Goal: Information Seeking & Learning: Find contact information

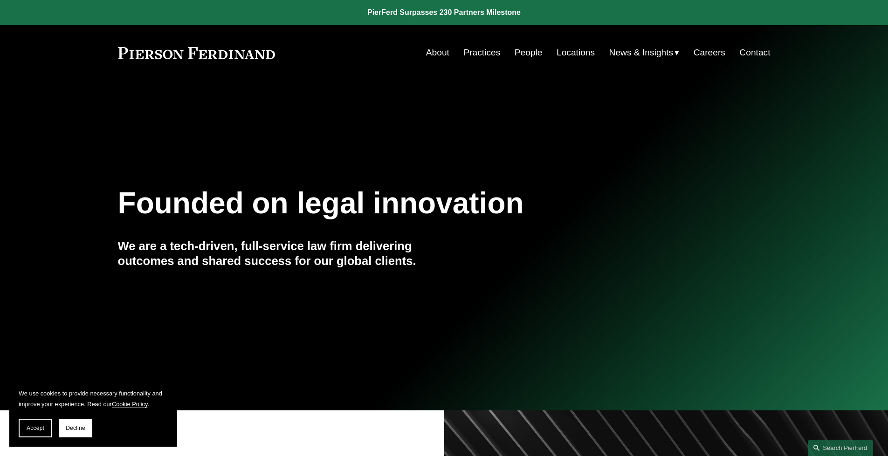
drag, startPoint x: 889, startPoint y: 45, endPoint x: 884, endPoint y: 23, distance: 22.0
click at [584, 50] on link "Locations" at bounding box center [575, 53] width 38 height 18
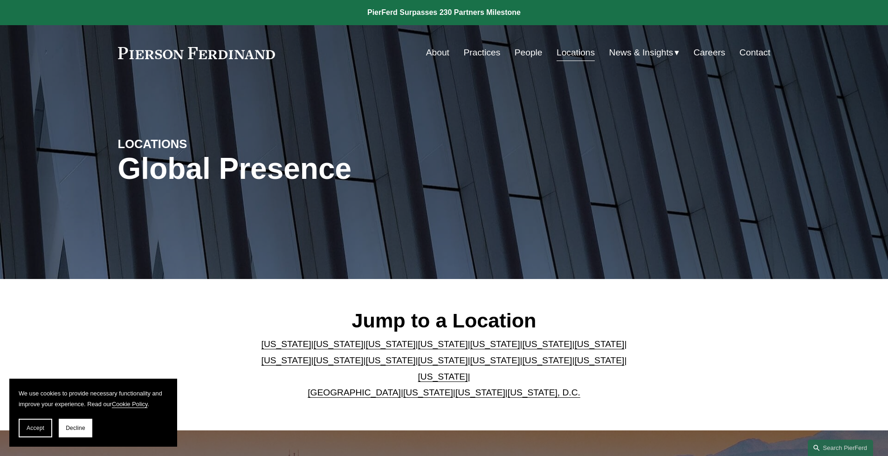
click at [315, 349] on link "California" at bounding box center [339, 344] width 50 height 10
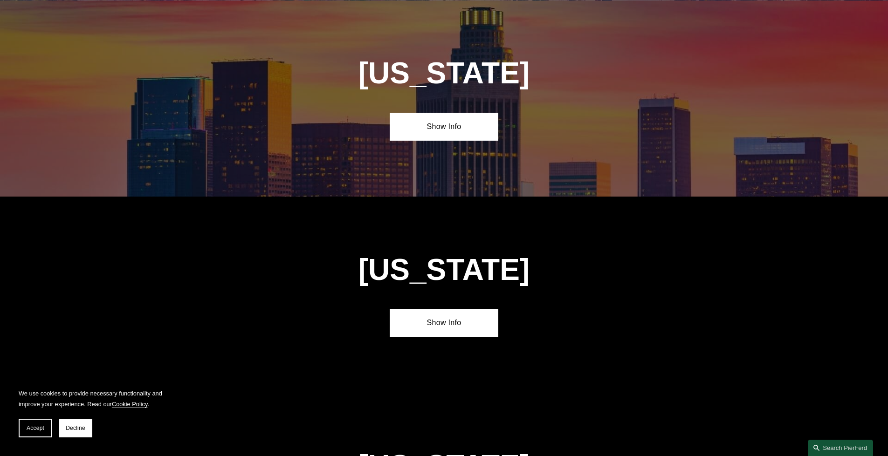
scroll to position [627, 0]
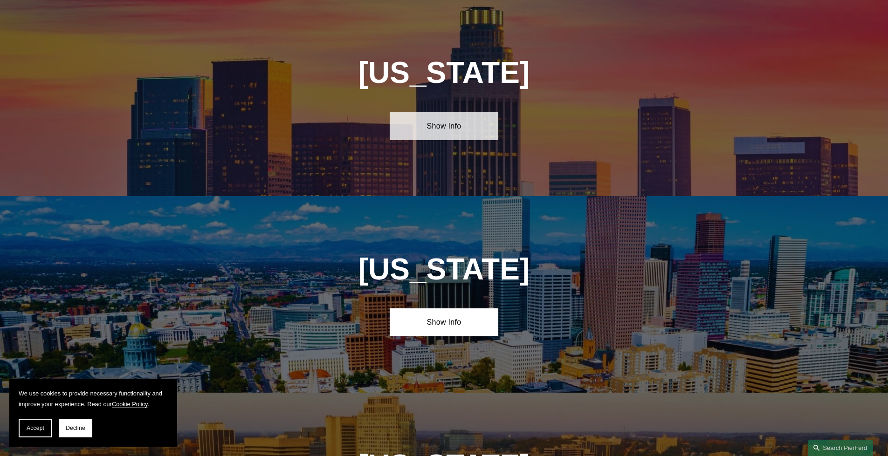
click at [451, 129] on link "Show Info" at bounding box center [444, 126] width 109 height 28
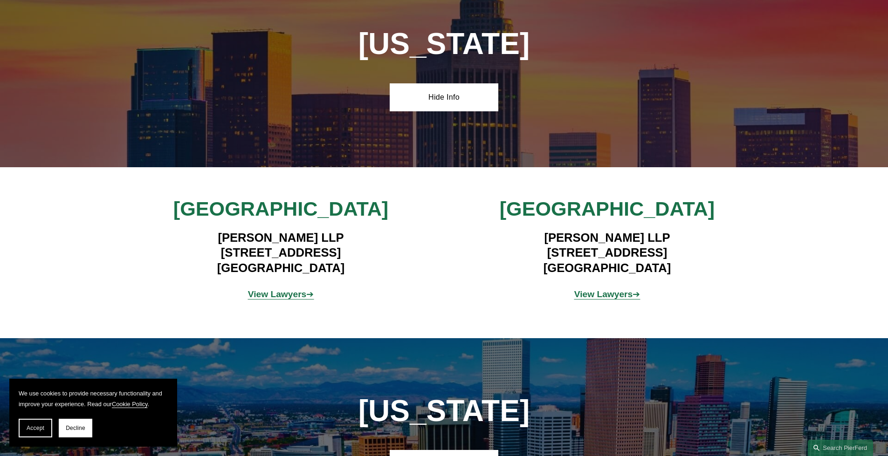
scroll to position [660, 0]
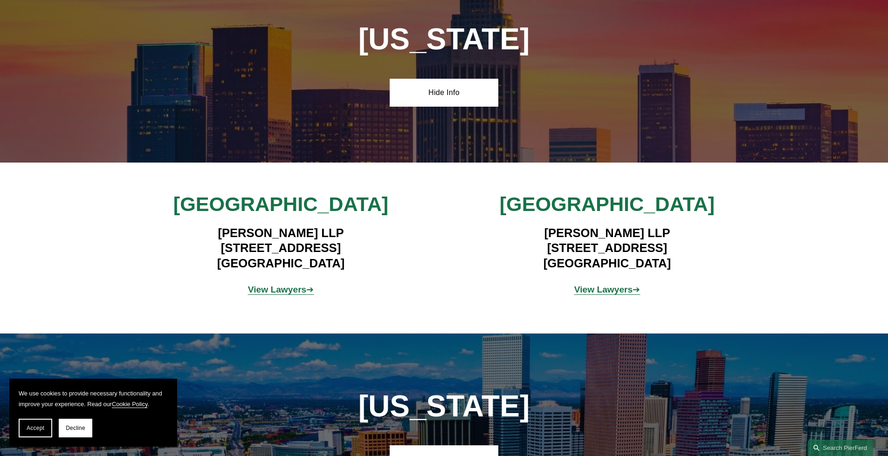
click at [296, 291] on strong "View Lawyers" at bounding box center [277, 290] width 59 height 10
click at [585, 284] on p "View Lawyers ➔" at bounding box center [607, 290] width 218 height 16
click at [588, 295] on p "View Lawyers ➔" at bounding box center [607, 290] width 218 height 16
click at [588, 292] on strong "View Lawyers" at bounding box center [603, 290] width 59 height 10
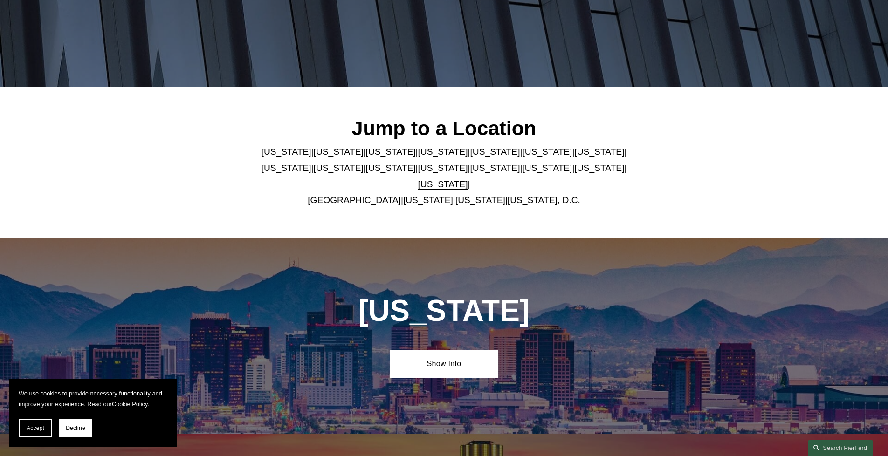
scroll to position [0, 0]
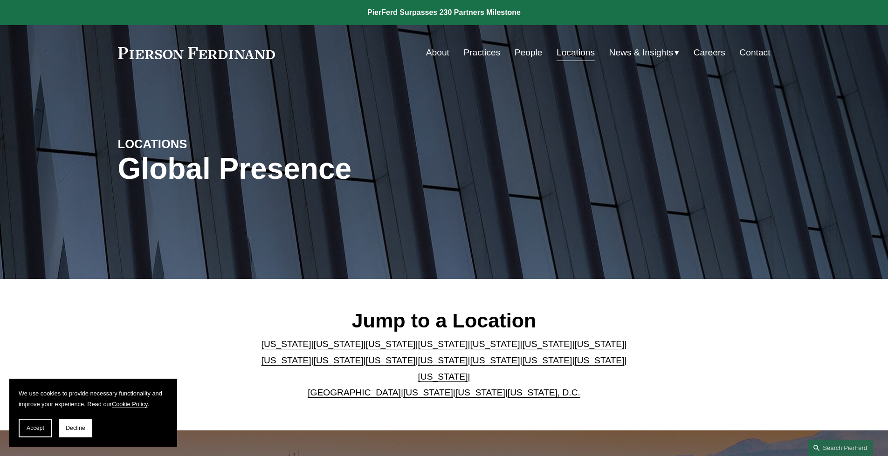
click at [430, 53] on link "About" at bounding box center [437, 53] width 23 height 18
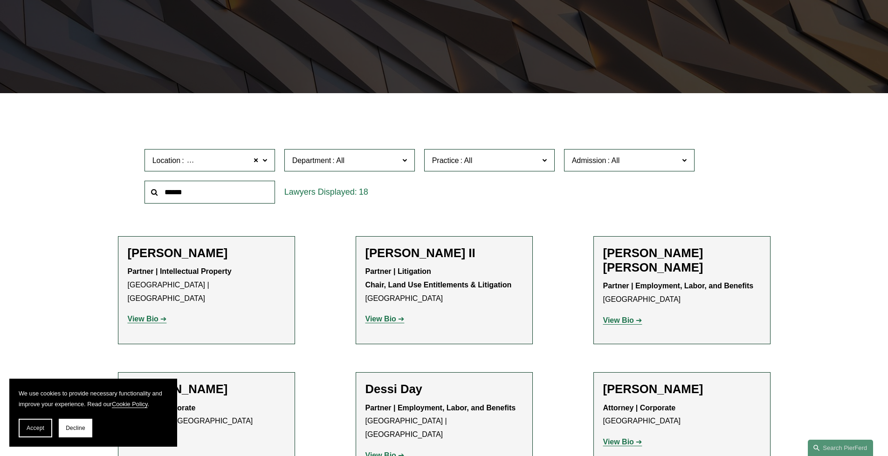
scroll to position [189, 0]
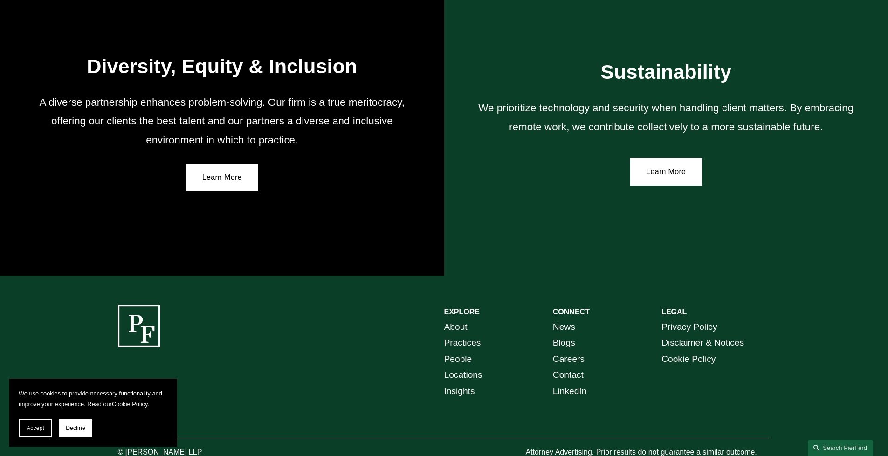
scroll to position [1690, 0]
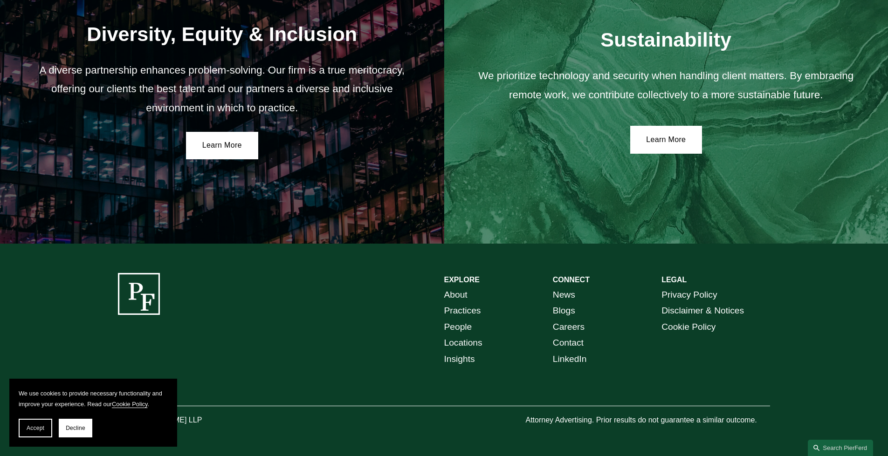
click at [498, 27] on h2 "Sustainability" at bounding box center [666, 39] width 390 height 24
click at [469, 307] on link "Practices" at bounding box center [462, 311] width 37 height 16
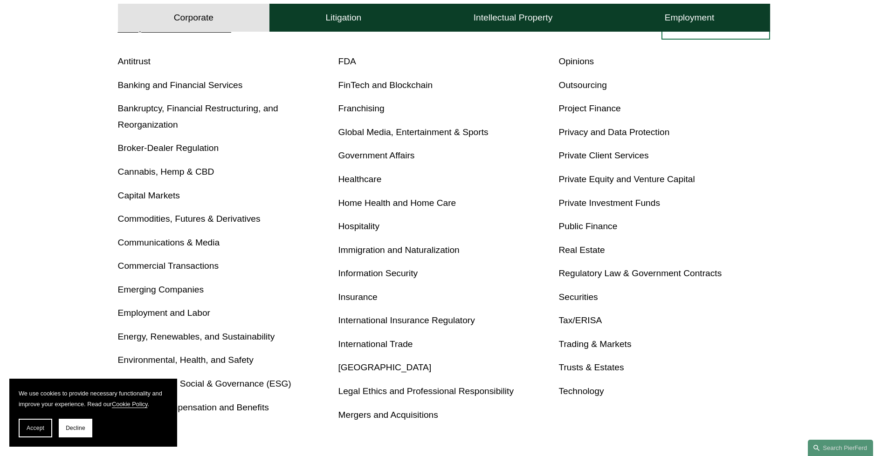
scroll to position [382, 0]
click at [586, 246] on link "Real Estate" at bounding box center [581, 249] width 46 height 10
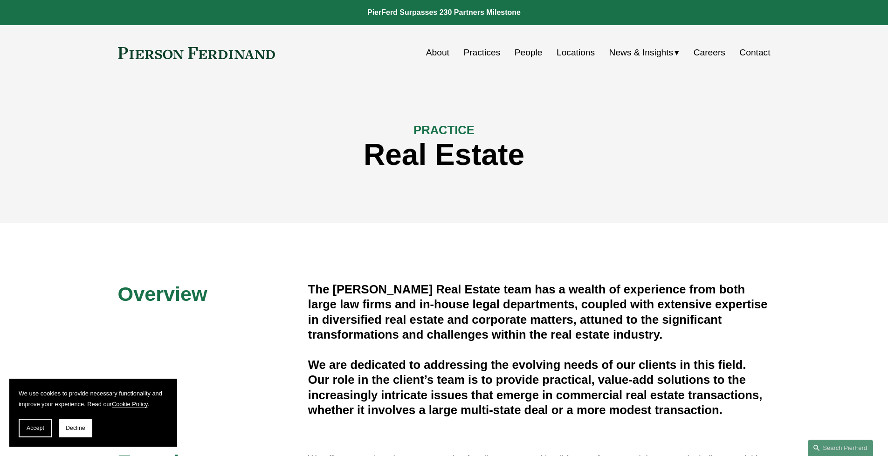
click at [527, 51] on link "People" at bounding box center [528, 53] width 28 height 18
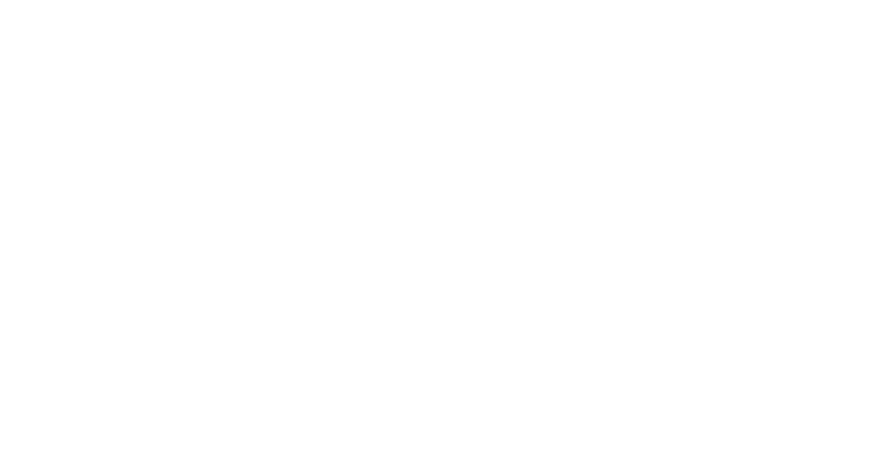
click at [0, 0] on html at bounding box center [0, 0] width 0 height 0
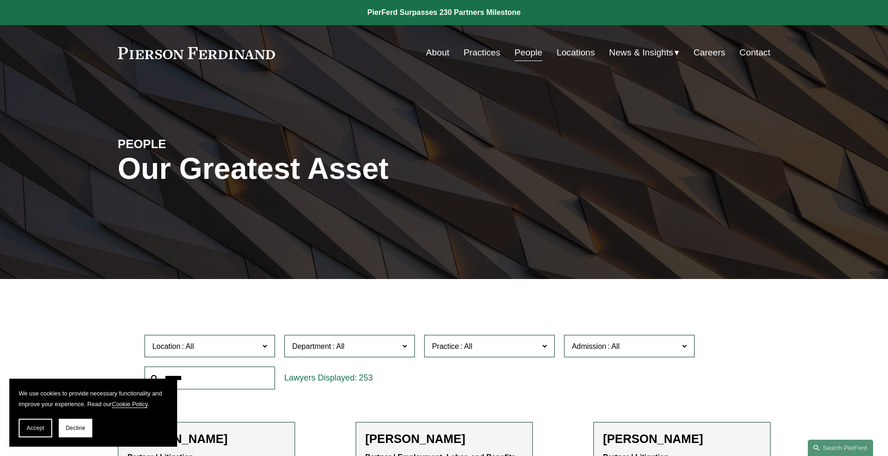
click at [536, 348] on span "Practice" at bounding box center [485, 346] width 107 height 13
drag, startPoint x: 555, startPoint y: 364, endPoint x: 553, endPoint y: 382, distance: 17.9
click at [553, 383] on div "Location All Atlanta Austin Boston Charlotte Chicago Cincinnati Cleveland Colum…" at bounding box center [444, 362] width 609 height 64
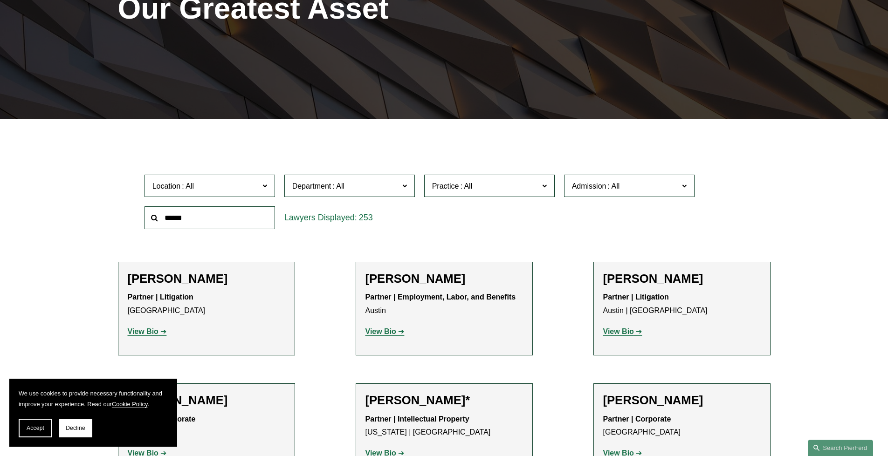
scroll to position [136, 0]
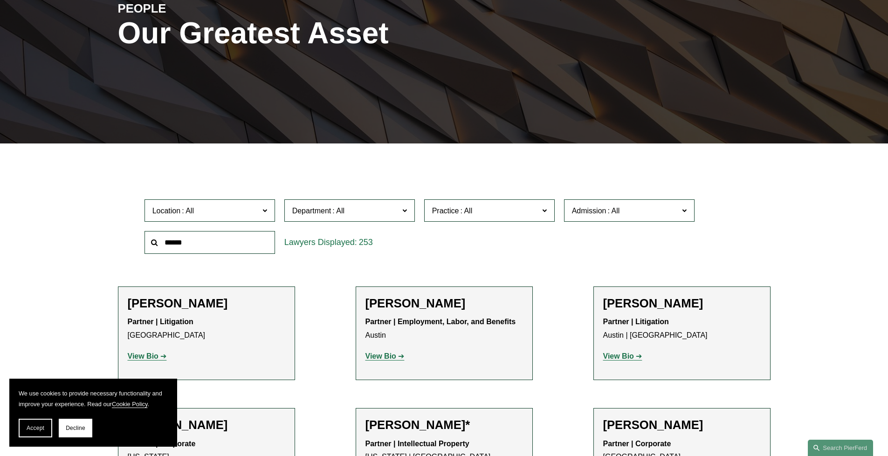
click at [541, 215] on label "Practice" at bounding box center [489, 210] width 130 height 23
click at [547, 213] on label "Practice" at bounding box center [489, 210] width 130 height 23
drag, startPoint x: 554, startPoint y: 229, endPoint x: 551, endPoint y: 245, distance: 15.7
click at [551, 245] on div "Location All Atlanta Austin Boston Charlotte Chicago Cincinnati Cleveland Colum…" at bounding box center [444, 227] width 609 height 64
drag, startPoint x: 552, startPoint y: 226, endPoint x: 561, endPoint y: 238, distance: 15.9
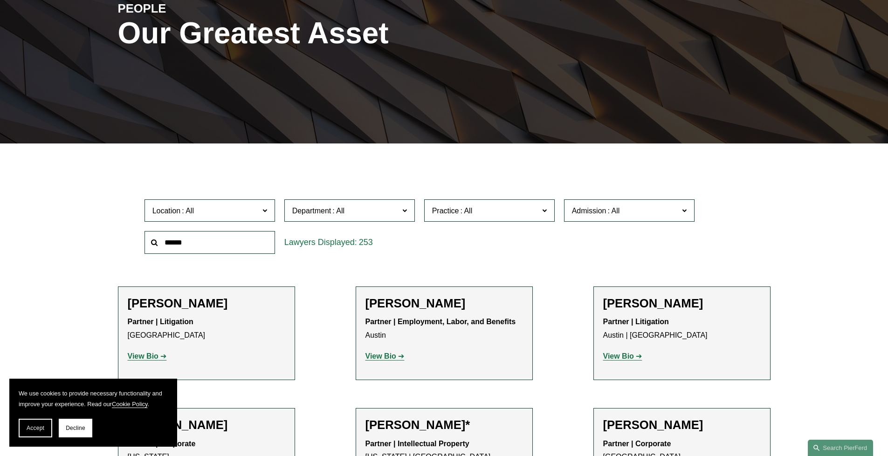
click at [0, 0] on ul "All Antitrust Counseling Appellate Arbitration and Mediation Banking and Financ…" at bounding box center [0, 0] width 0 height 0
click at [599, 255] on div "Location All Atlanta Austin Boston Charlotte Chicago Cincinnati Cleveland Colum…" at bounding box center [444, 227] width 609 height 64
click at [491, 210] on span "Practice" at bounding box center [485, 211] width 107 height 13
click at [544, 211] on span at bounding box center [543, 210] width 5 height 12
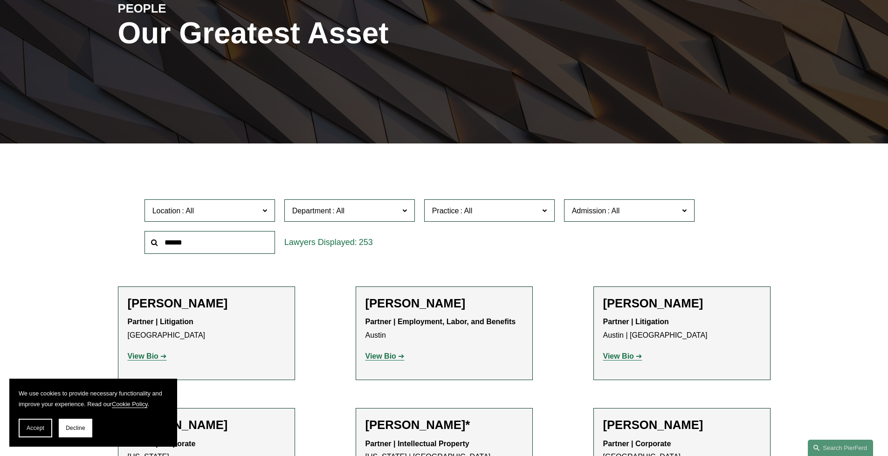
click at [543, 211] on span at bounding box center [543, 210] width 5 height 12
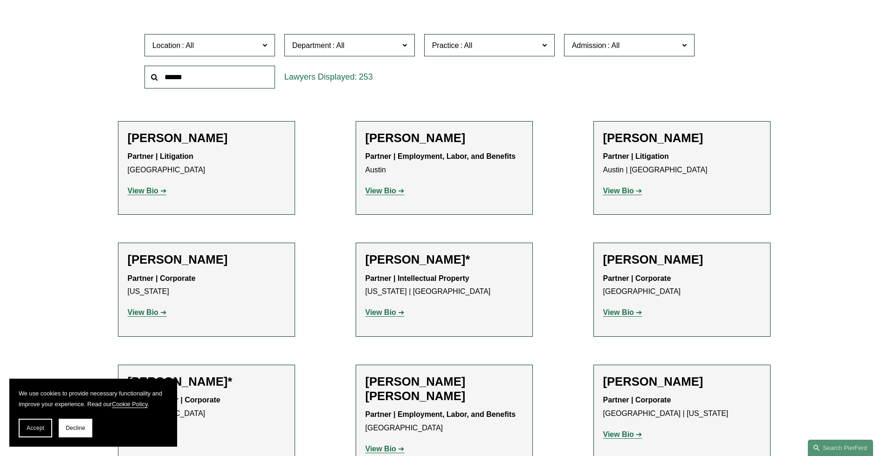
scroll to position [303, 0]
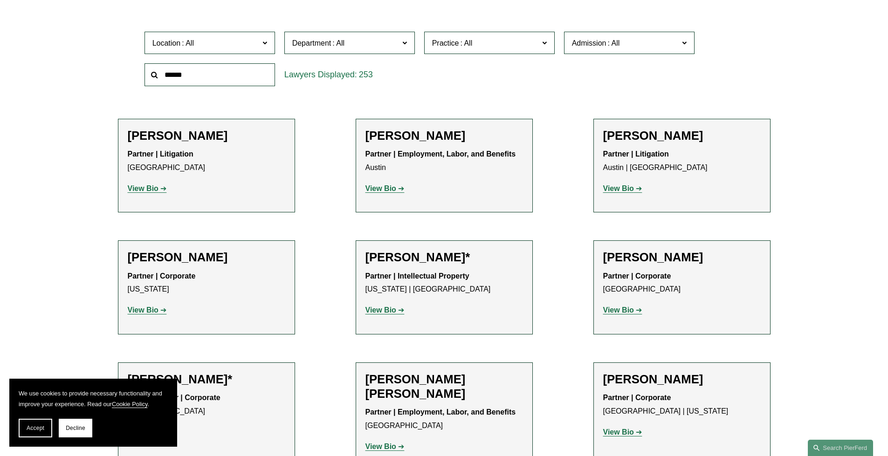
click at [720, 77] on div "Location All Atlanta Austin Boston Charlotte Chicago Cincinnati Cleveland Colum…" at bounding box center [444, 59] width 609 height 64
click at [544, 47] on span at bounding box center [543, 42] width 5 height 12
click at [545, 43] on span at bounding box center [543, 42] width 5 height 12
click at [0, 0] on link "Arbitration and Mediation" at bounding box center [0, 0] width 0 height 0
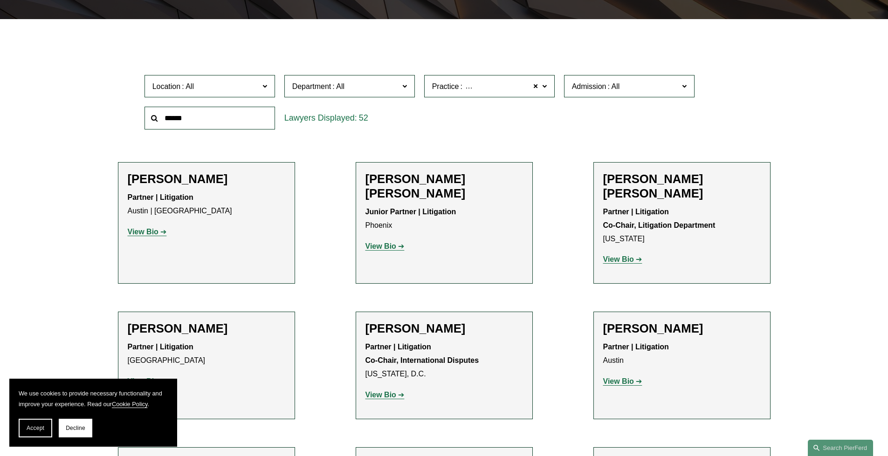
scroll to position [261, 0]
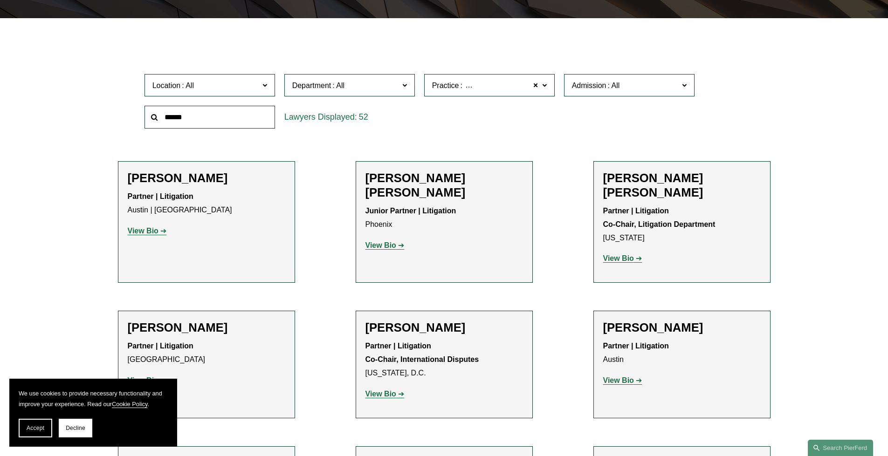
click at [542, 87] on span at bounding box center [543, 85] width 5 height 12
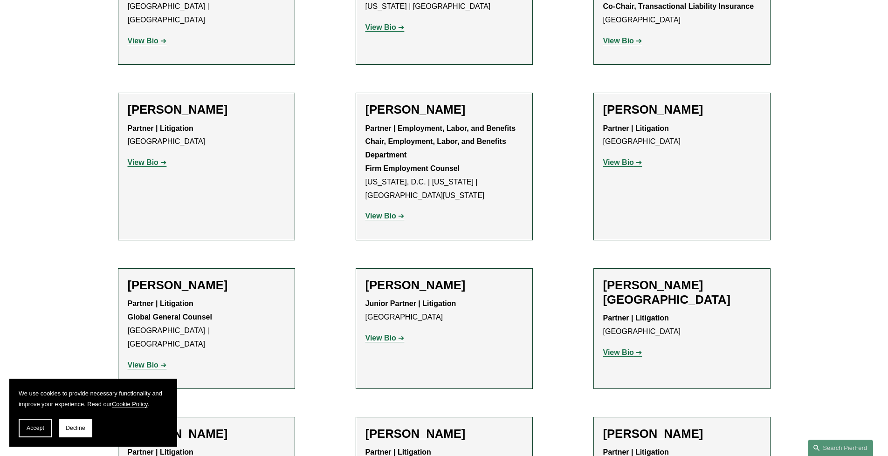
scroll to position [892, 0]
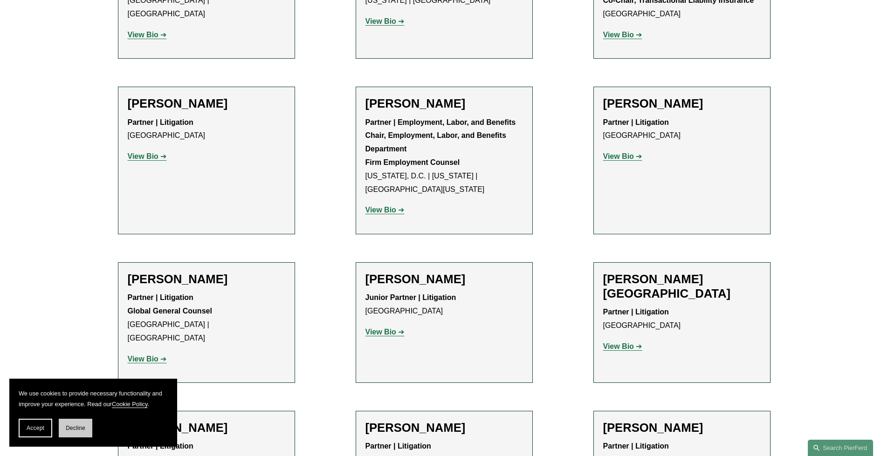
click at [64, 427] on button "Decline" at bounding box center [76, 428] width 34 height 19
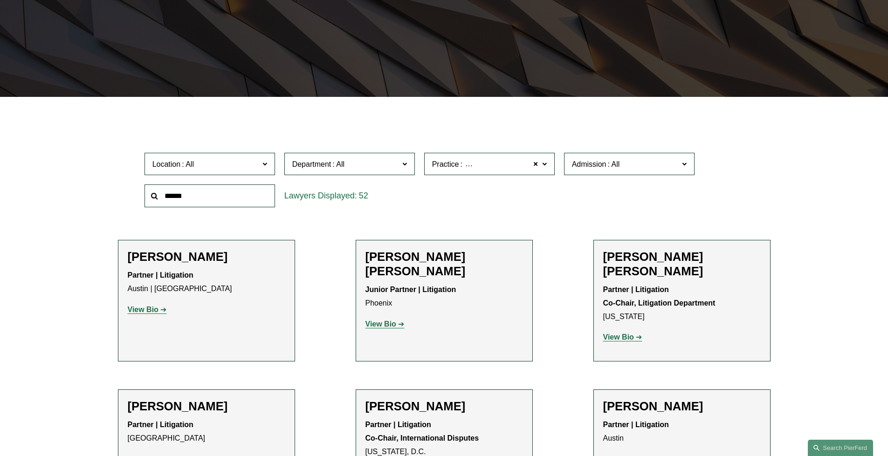
scroll to position [176, 0]
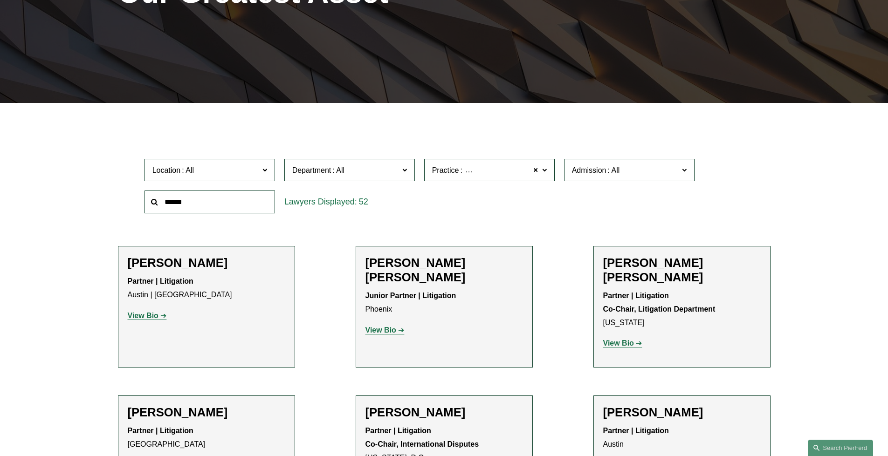
click at [0, 0] on ul "All Antitrust Counseling Appellate Arbitration and Mediation Banking and Financ…" at bounding box center [0, 0] width 0 height 0
drag, startPoint x: 549, startPoint y: 188, endPoint x: 550, endPoint y: 250, distance: 62.0
click at [0, 0] on ul "All Antitrust Counseling Appellate Arbitration and Mediation Banking and Financ…" at bounding box center [0, 0] width 0 height 0
click at [0, 0] on link "Real Estate" at bounding box center [0, 0] width 0 height 0
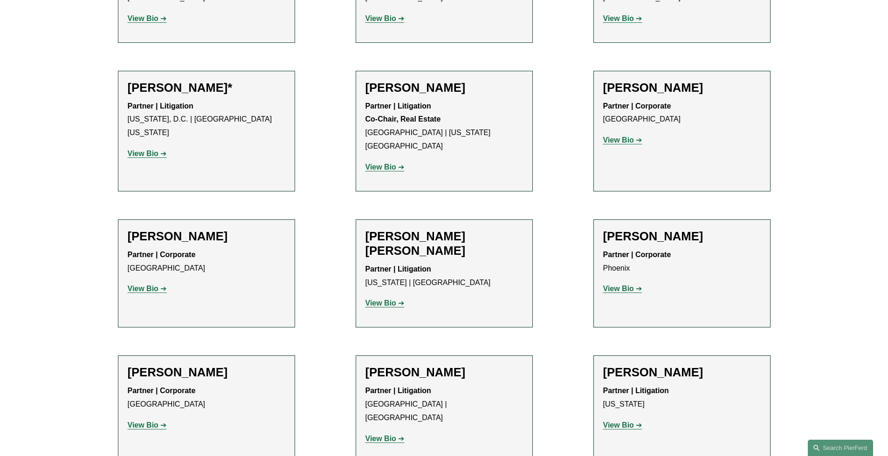
scroll to position [1127, 0]
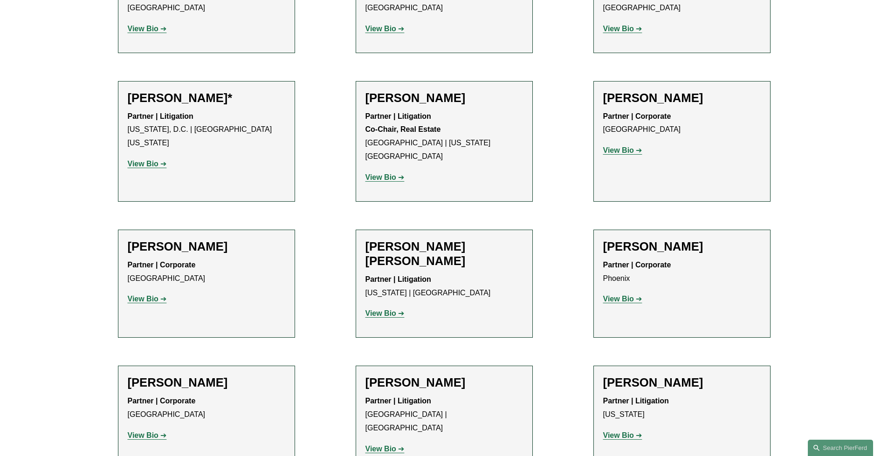
click at [394, 173] on strong "View Bio" at bounding box center [380, 177] width 31 height 8
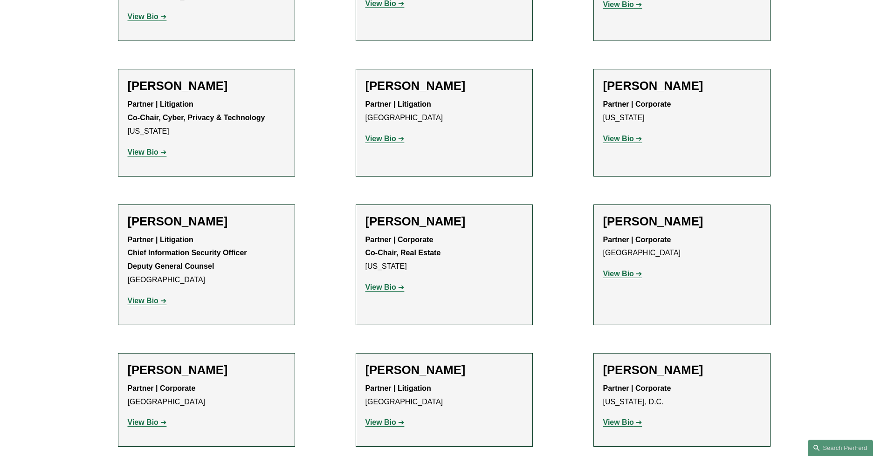
scroll to position [1847, 0]
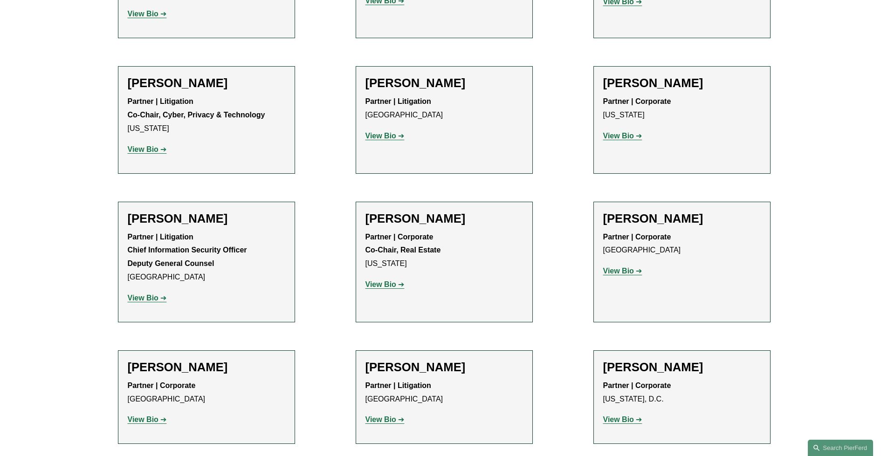
click at [380, 416] on strong "View Bio" at bounding box center [380, 420] width 31 height 8
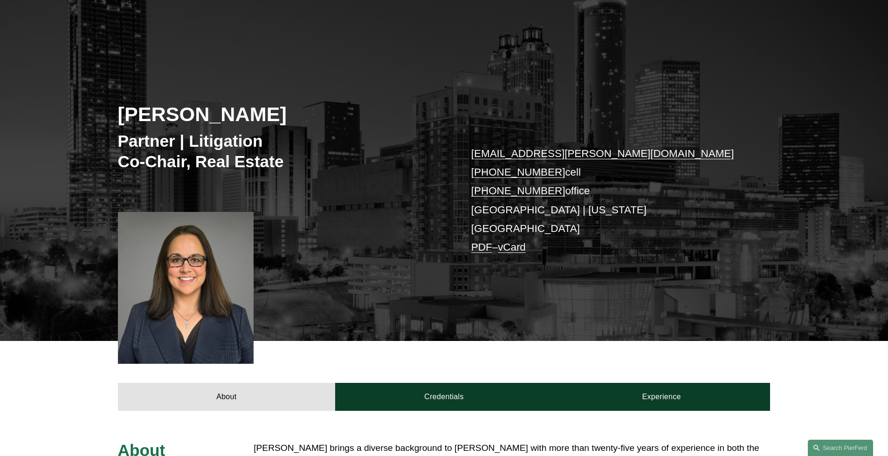
scroll to position [53, 0]
